Goal: Book appointment/travel/reservation

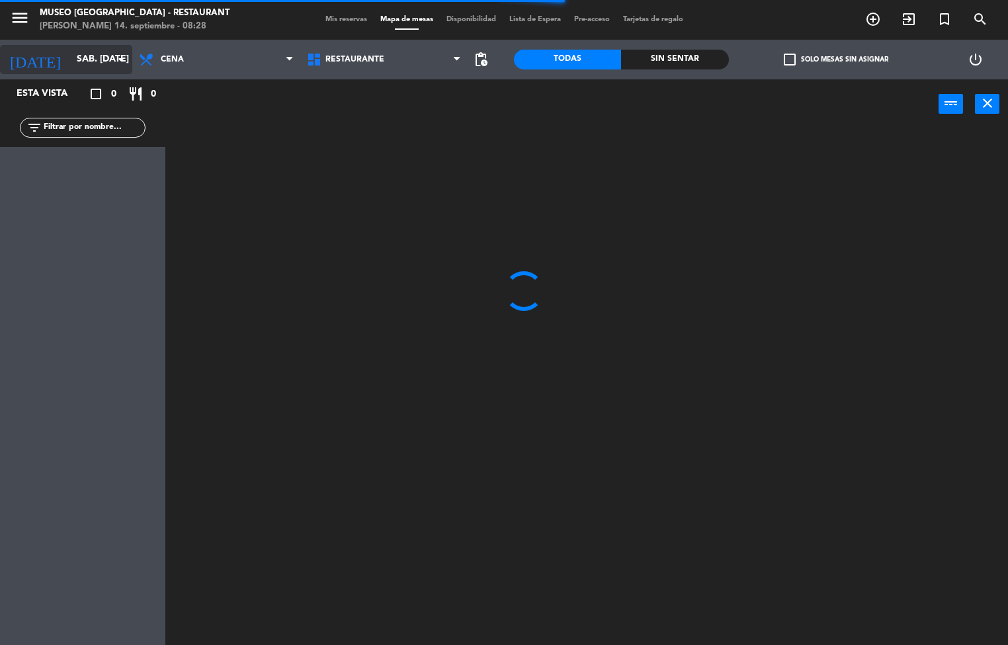
click at [85, 64] on input "sáb. [DATE]" at bounding box center [133, 60] width 126 height 24
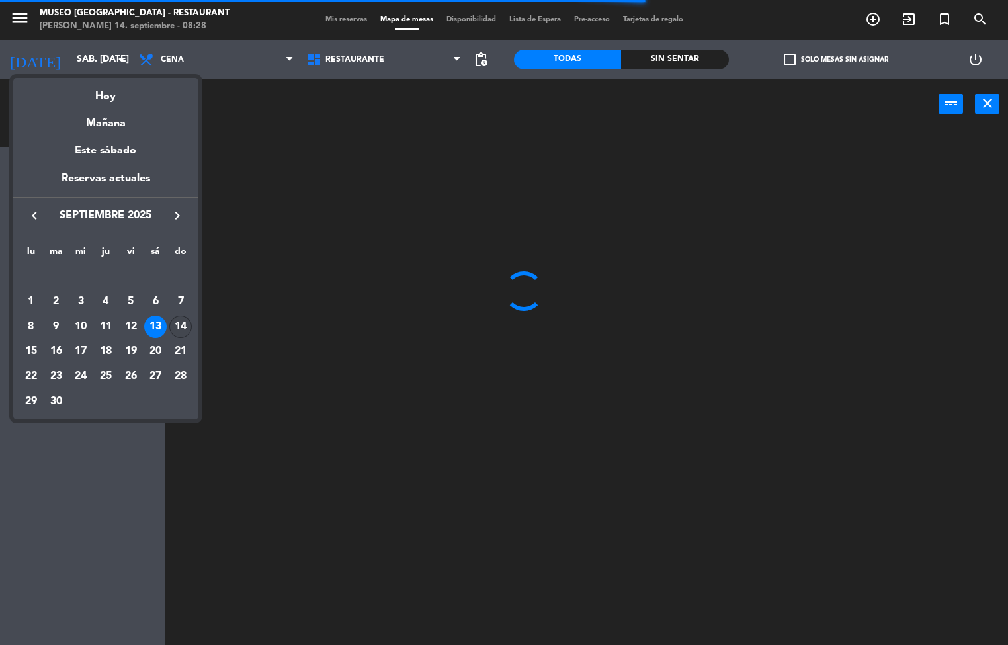
click at [181, 330] on div "14" at bounding box center [180, 327] width 22 height 22
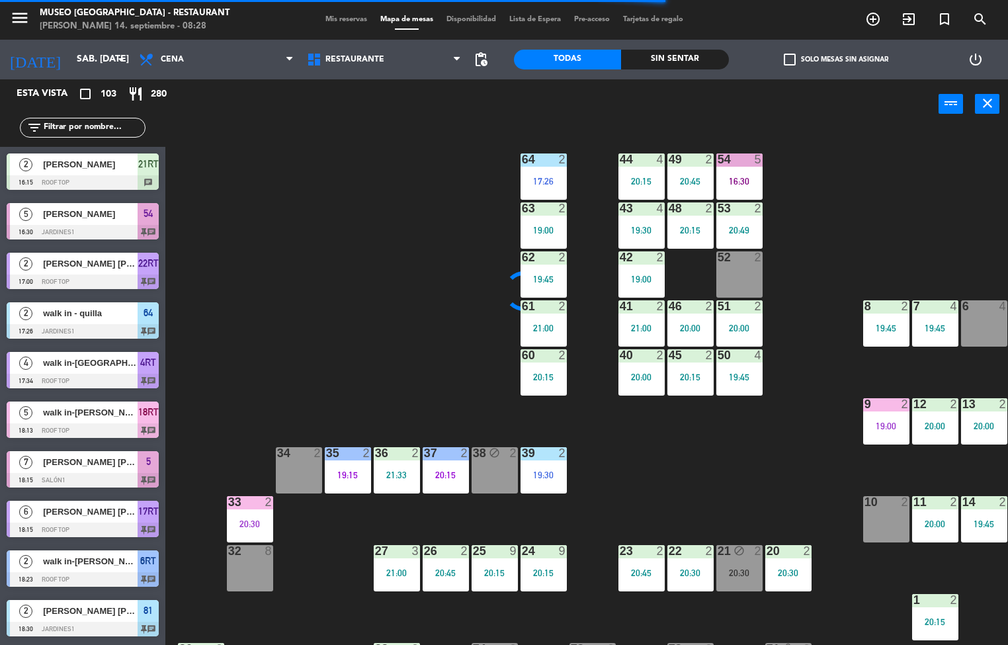
type input "dom. [DATE]"
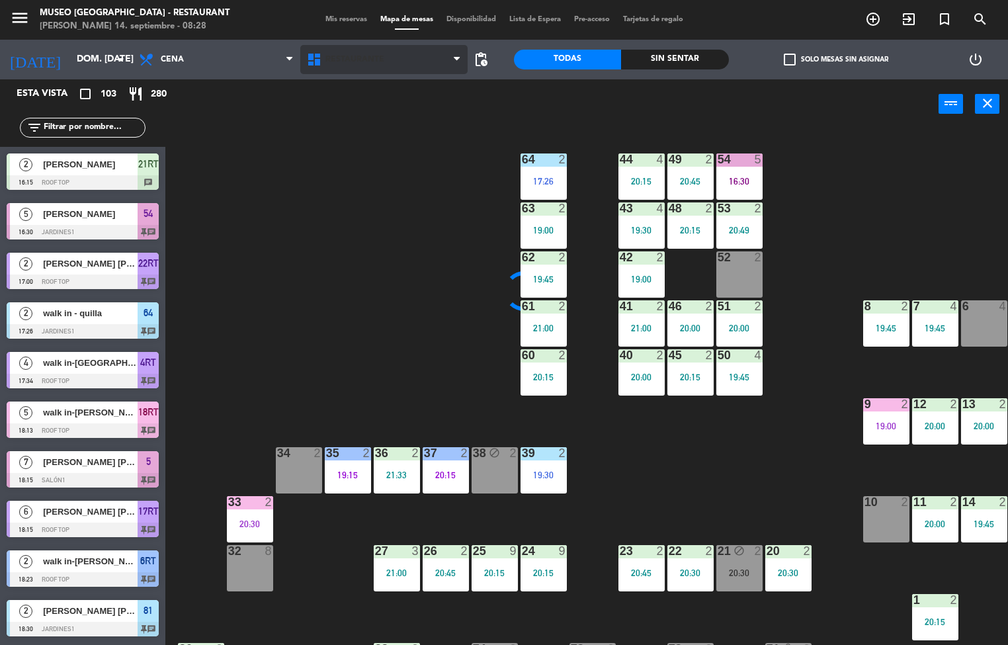
click at [365, 58] on span "Restaurante" at bounding box center [355, 59] width 59 height 9
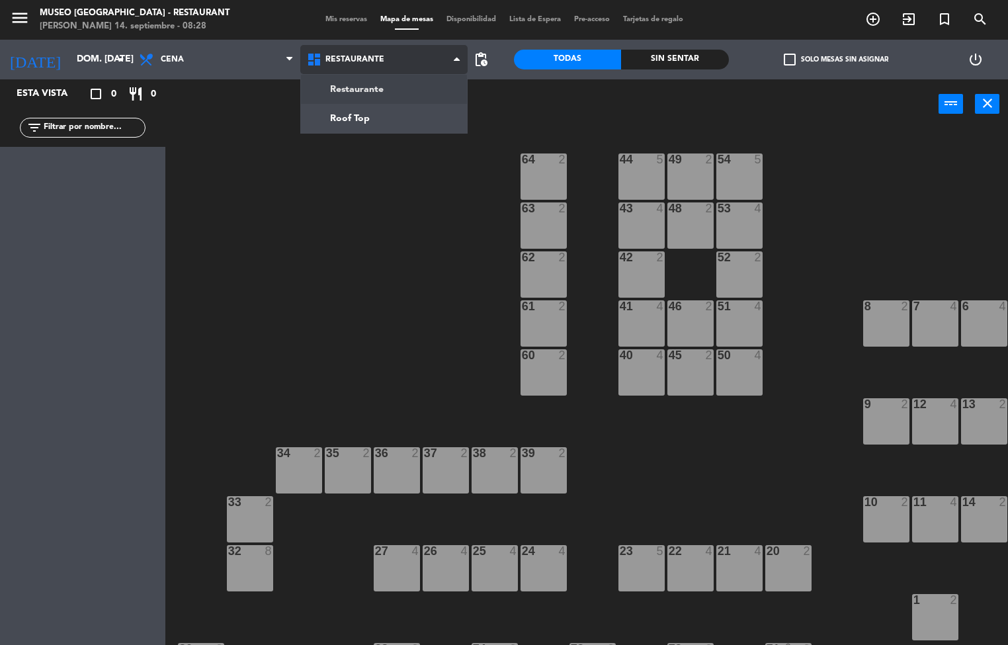
click at [375, 100] on ng-component "menu [GEOGRAPHIC_DATA] - Restaurant [PERSON_NAME] 14. septiembre - 08:28 Mis re…" at bounding box center [504, 323] width 1008 height 646
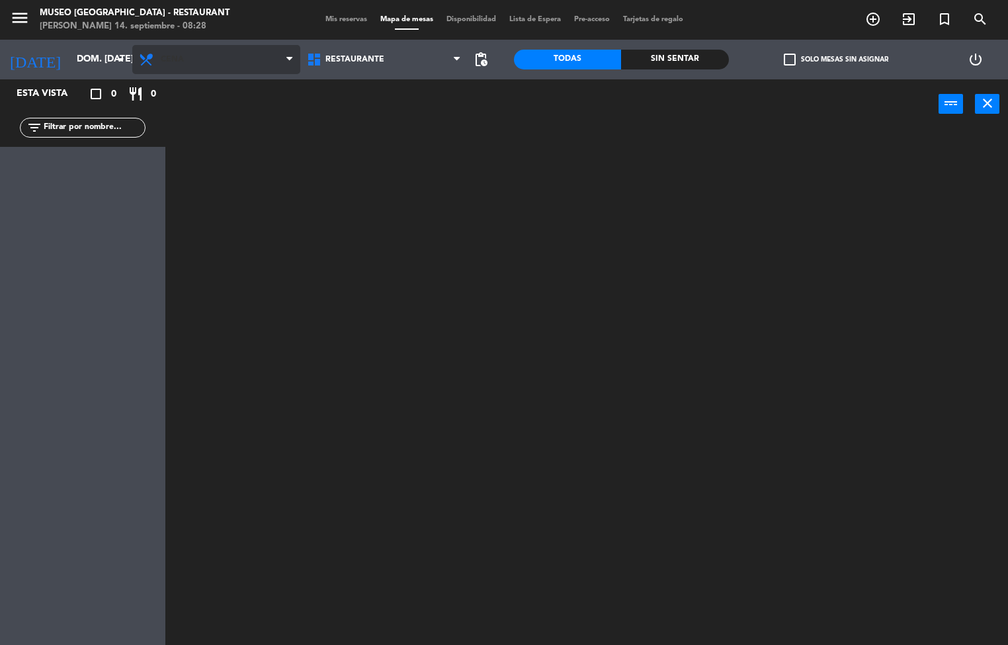
click at [228, 66] on span "Cena" at bounding box center [216, 59] width 168 height 29
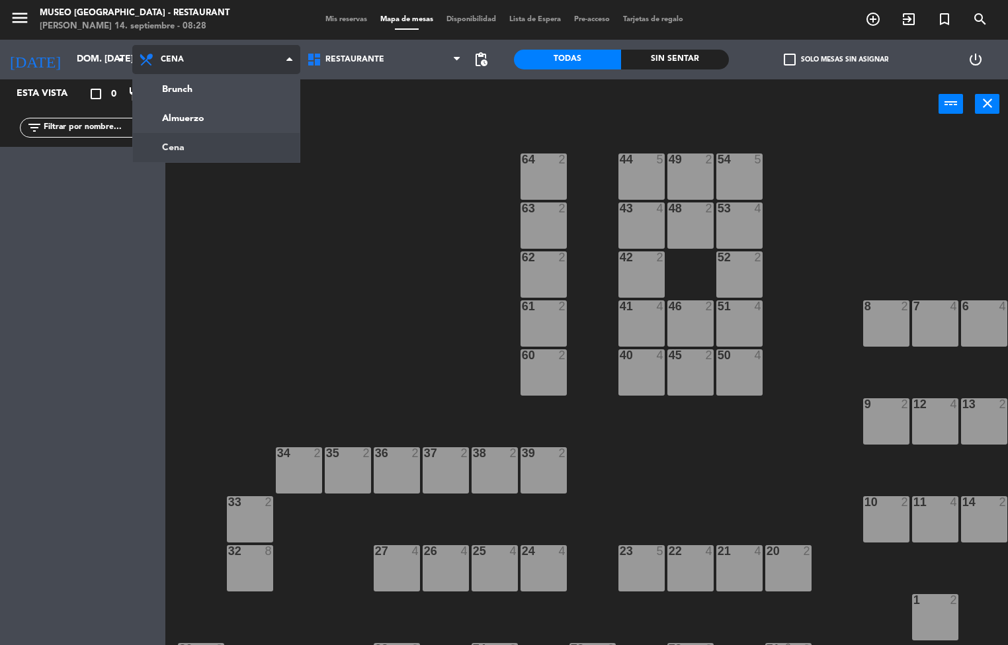
click at [228, 100] on ng-component "menu [GEOGRAPHIC_DATA] - Restaurant [PERSON_NAME] 14. septiembre - 08:28 Mis re…" at bounding box center [504, 323] width 1008 height 646
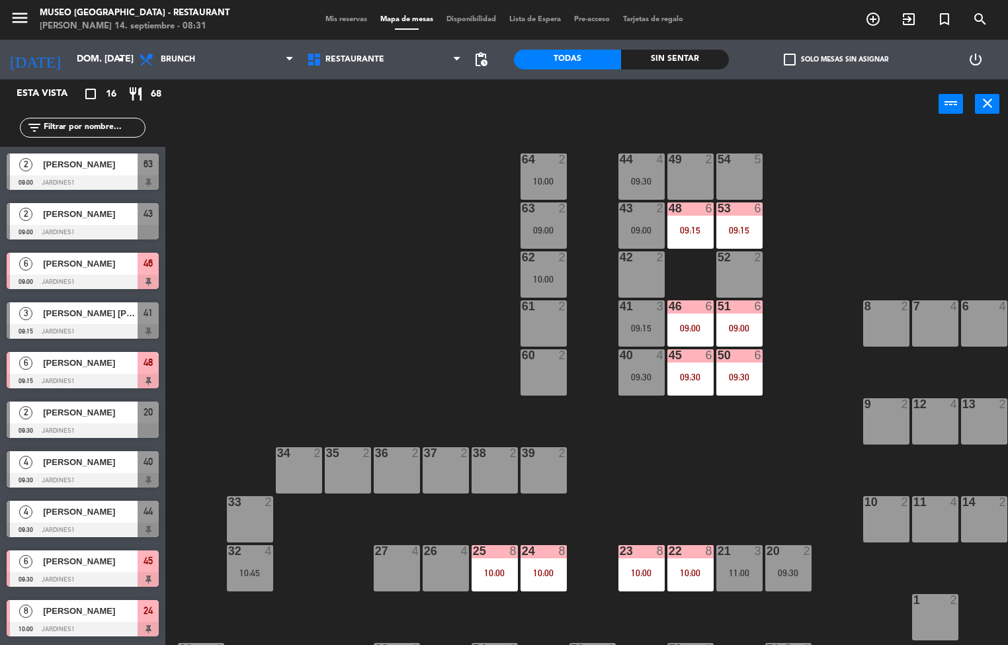
click at [675, 564] on div "22 8 10:00" at bounding box center [691, 568] width 46 height 46
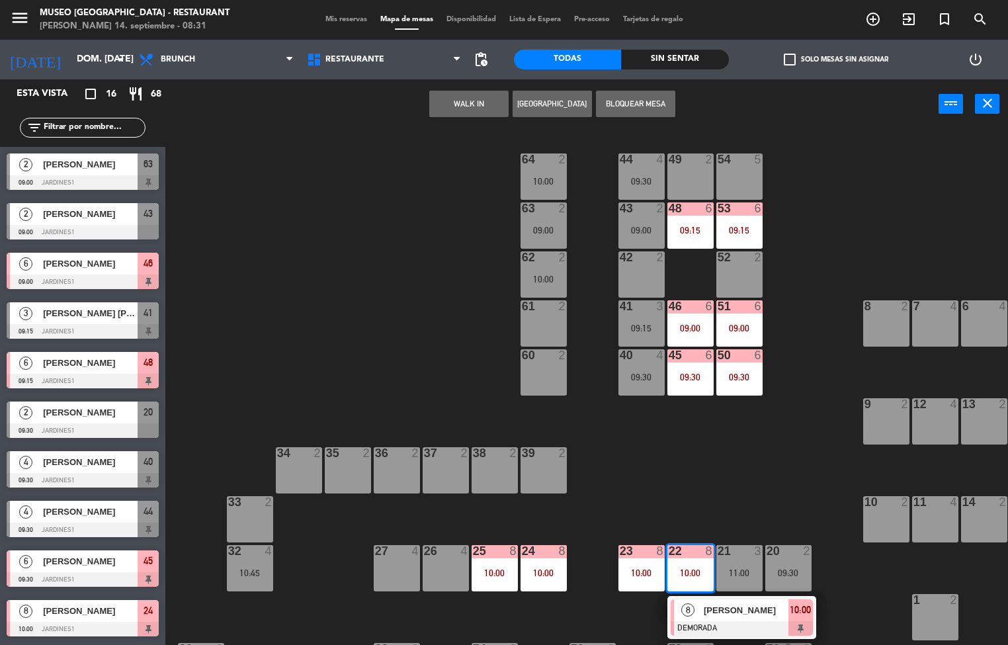
click at [767, 441] on div "44 4 09:30 49 2 54 5 64 2 10:00 48 6 09:15 53 6 09:15 63 2 09:00 43 2 09:00 62 …" at bounding box center [591, 388] width 833 height 516
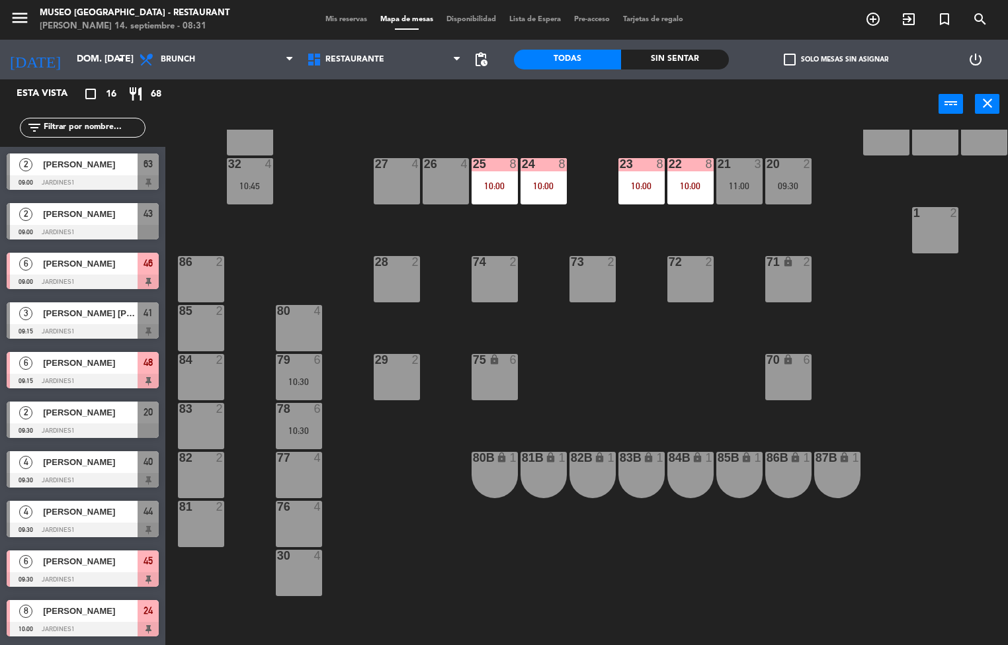
scroll to position [441, 0]
